Goal: Task Accomplishment & Management: Manage account settings

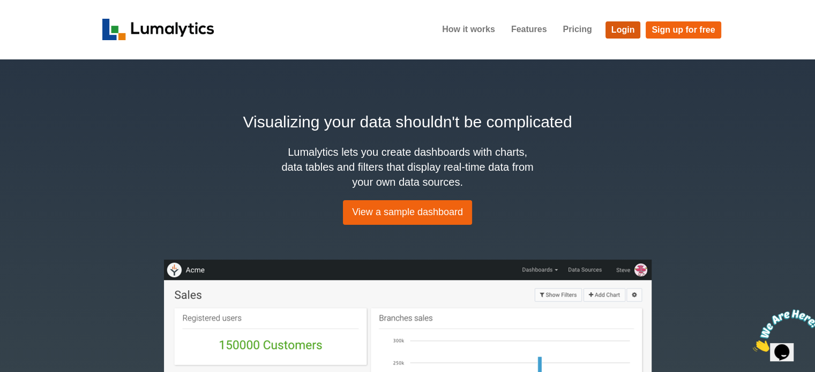
drag, startPoint x: 623, startPoint y: 27, endPoint x: 611, endPoint y: 46, distance: 23.2
click at [623, 27] on link "Login" at bounding box center [622, 29] width 35 height 17
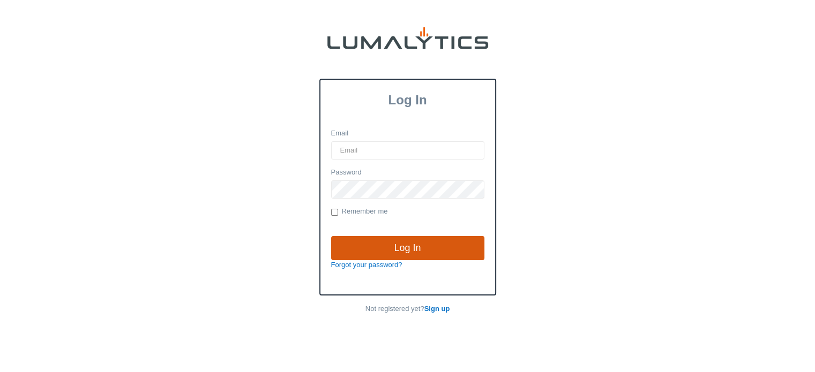
type input "[EMAIL_ADDRESS][DOMAIN_NAME]"
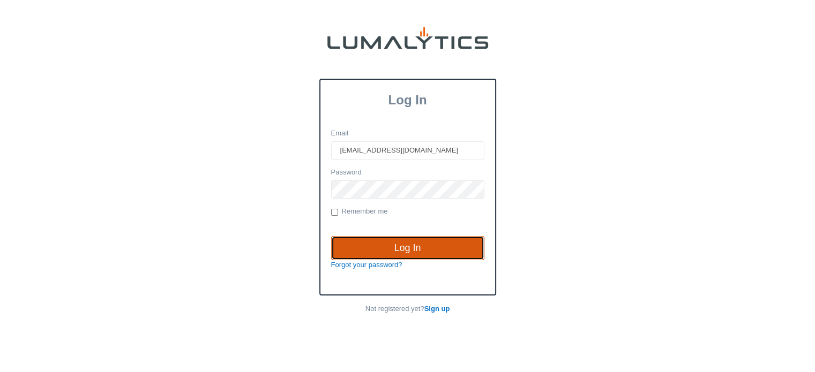
click at [405, 244] on input "Log In" at bounding box center [407, 248] width 153 height 25
